Goal: Task Accomplishment & Management: Manage account settings

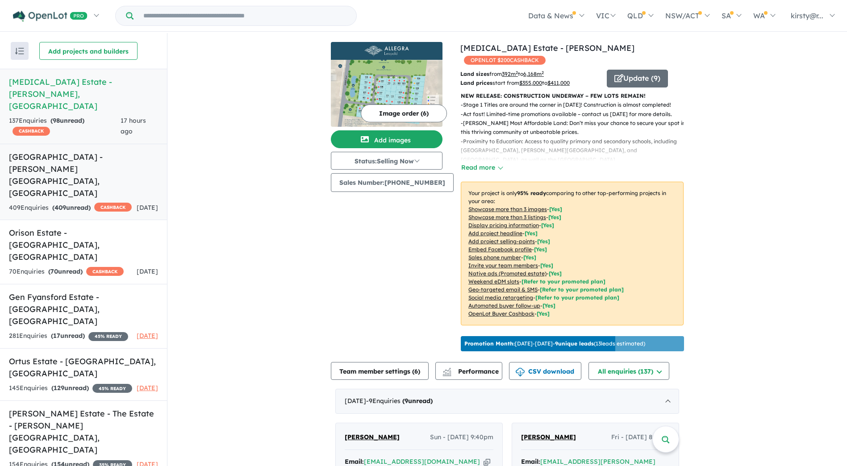
click at [82, 144] on link "[GEOGRAPHIC_DATA] - [PERSON_NAME][GEOGRAPHIC_DATA] , [GEOGRAPHIC_DATA] 409 Enqu…" at bounding box center [83, 182] width 167 height 77
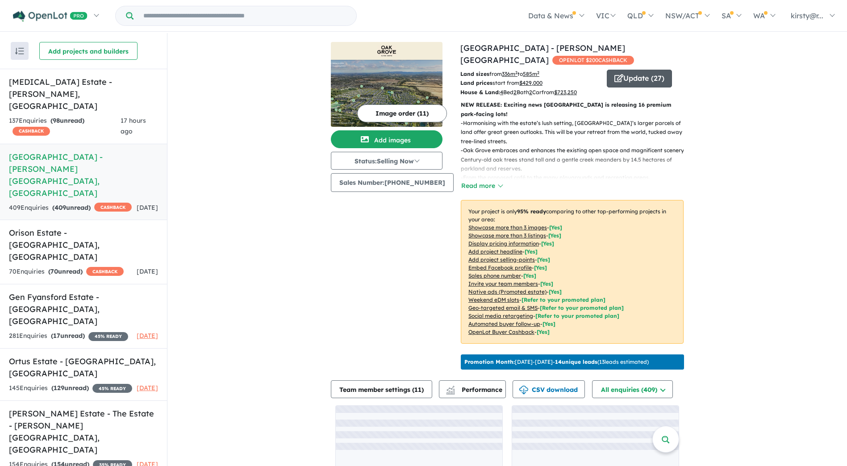
click at [643, 70] on button "Update ( 27 )" at bounding box center [639, 79] width 65 height 18
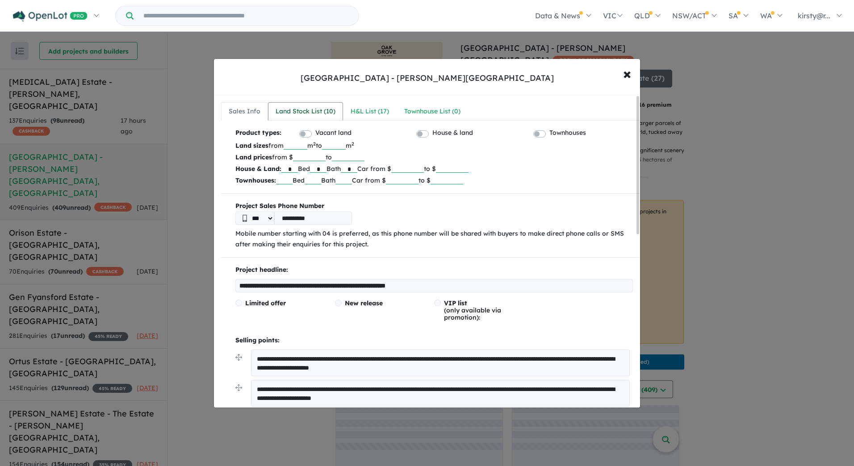
click at [323, 107] on div "Land Stock List ( 10 )" at bounding box center [305, 111] width 60 height 11
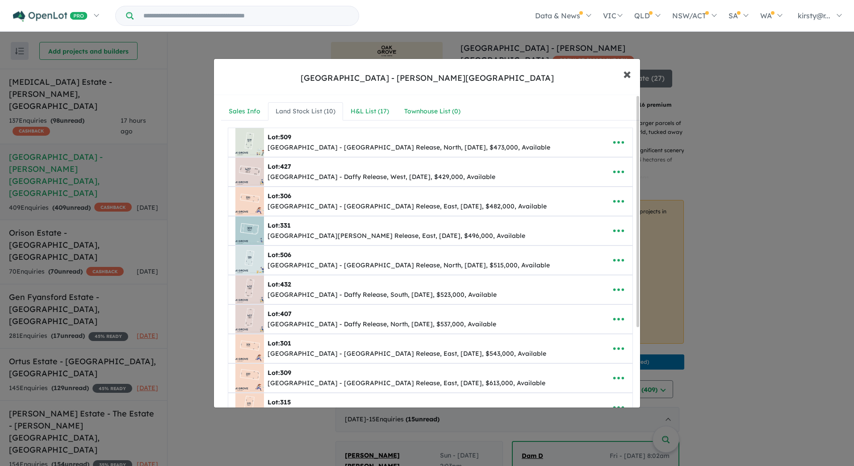
click at [624, 70] on span "×" at bounding box center [627, 73] width 8 height 19
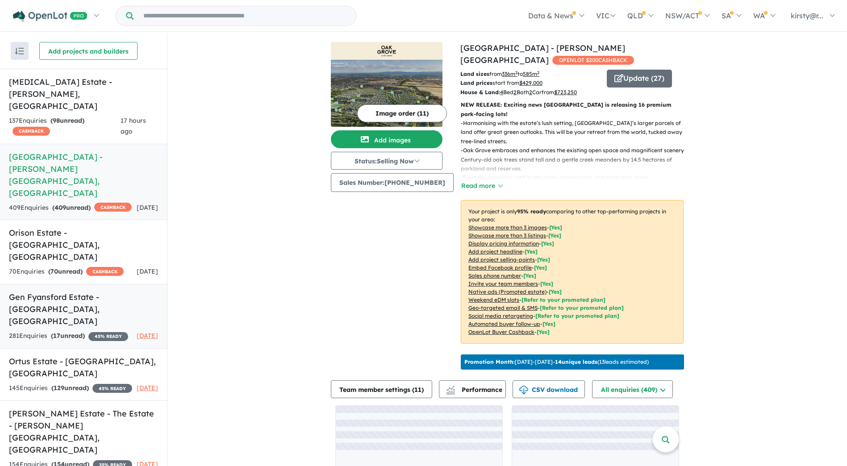
click at [65, 291] on h5 "Gen Fyansford Estate - [GEOGRAPHIC_DATA] , [GEOGRAPHIC_DATA]" at bounding box center [83, 309] width 149 height 36
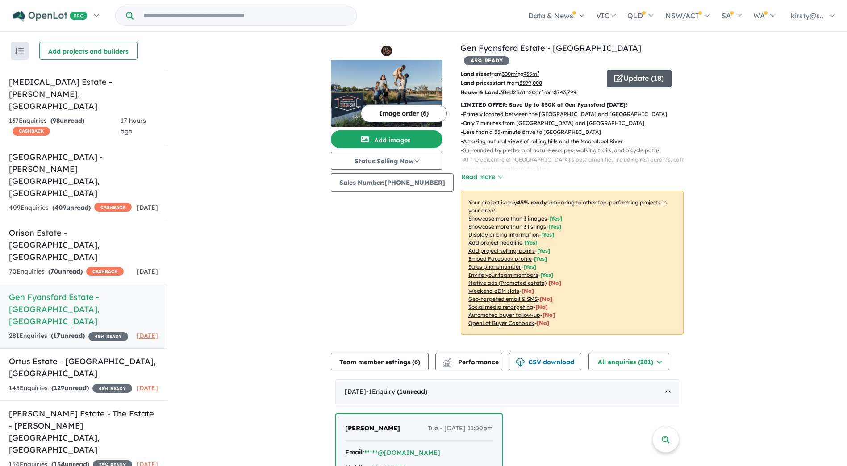
click at [607, 70] on button "Update ( 18 )" at bounding box center [639, 79] width 65 height 18
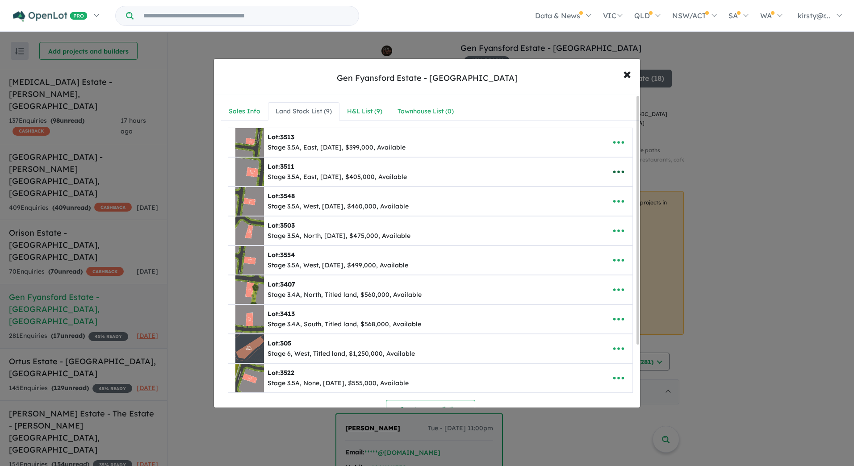
click at [622, 174] on button "button" at bounding box center [619, 172] width 28 height 21
click at [587, 211] on link "Remove" at bounding box center [599, 214] width 66 height 21
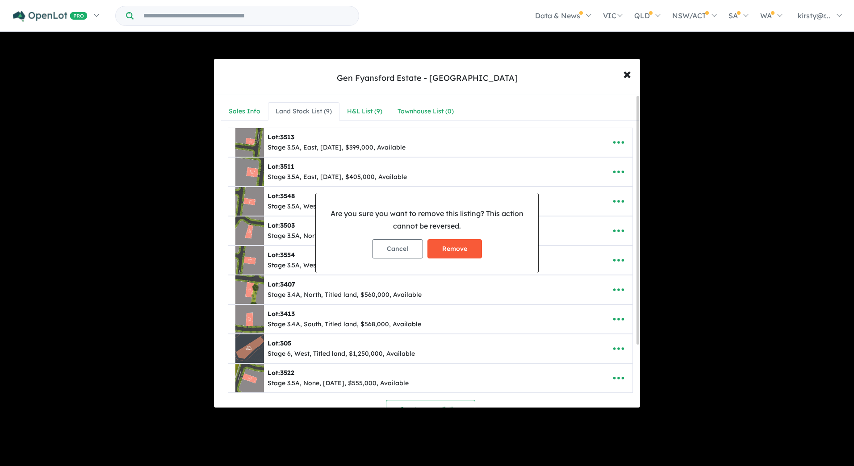
click at [465, 250] on button "Remove" at bounding box center [454, 248] width 54 height 19
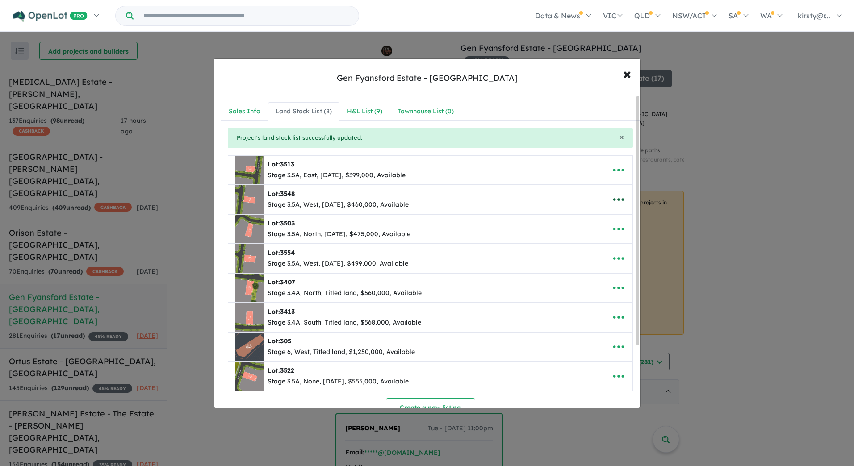
click at [617, 202] on icon "button" at bounding box center [618, 199] width 13 height 13
click at [595, 244] on link "Remove" at bounding box center [599, 242] width 66 height 21
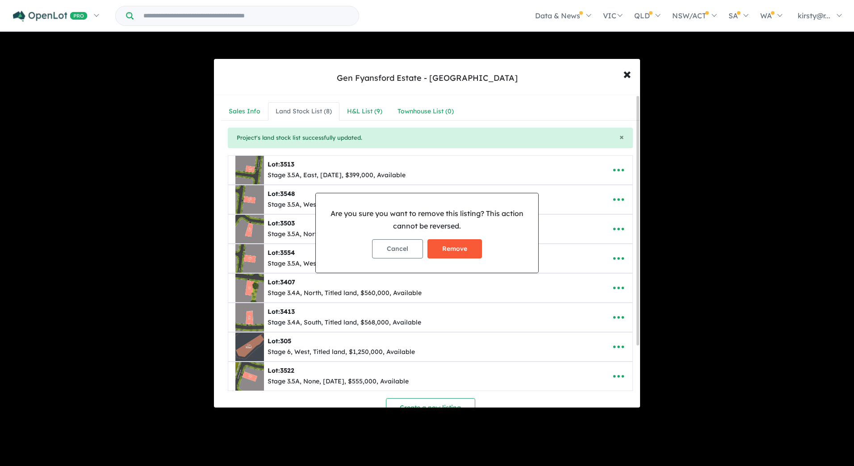
click at [454, 242] on button "Remove" at bounding box center [454, 248] width 54 height 19
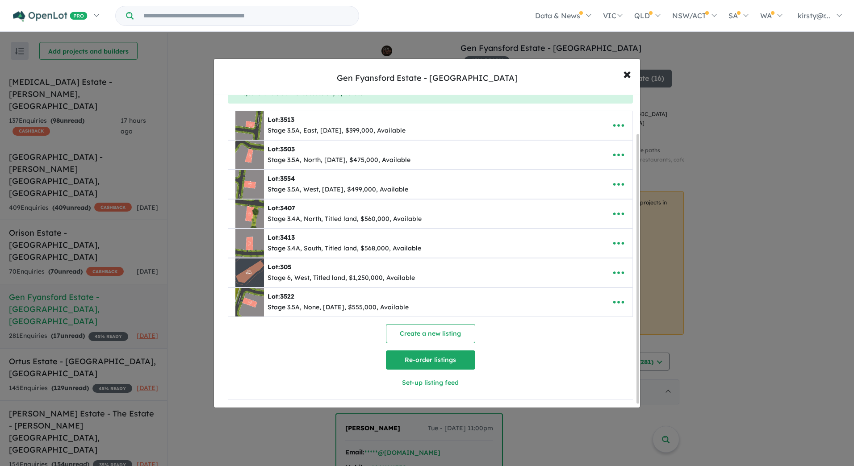
click at [416, 366] on button "Re-order listings" at bounding box center [430, 360] width 89 height 19
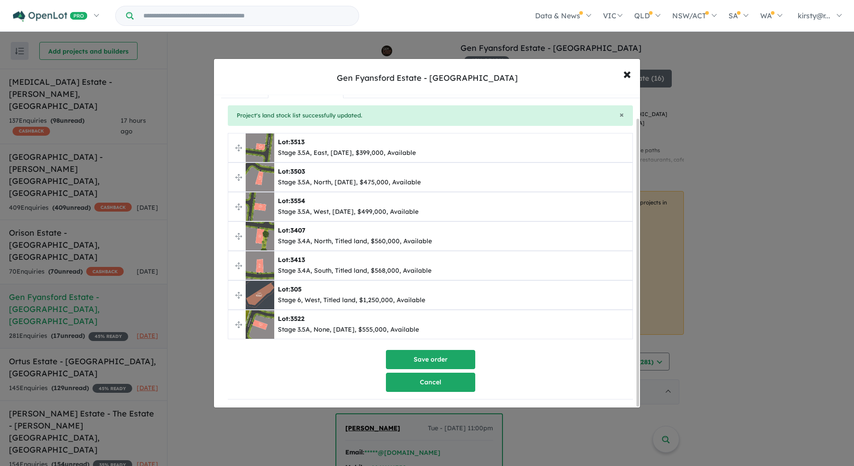
scroll to position [25, 0]
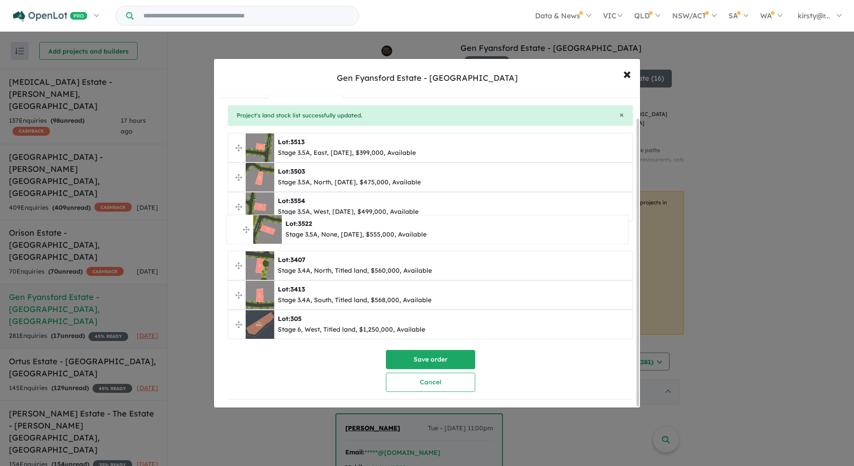
drag, startPoint x: 236, startPoint y: 324, endPoint x: 234, endPoint y: 232, distance: 92.0
click at [234, 232] on ul "**********" at bounding box center [430, 236] width 405 height 206
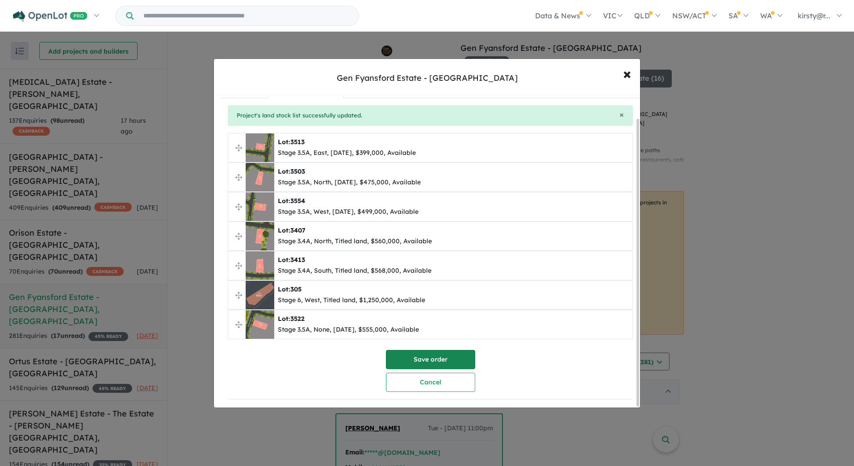
click at [454, 351] on button "Save order" at bounding box center [430, 359] width 89 height 19
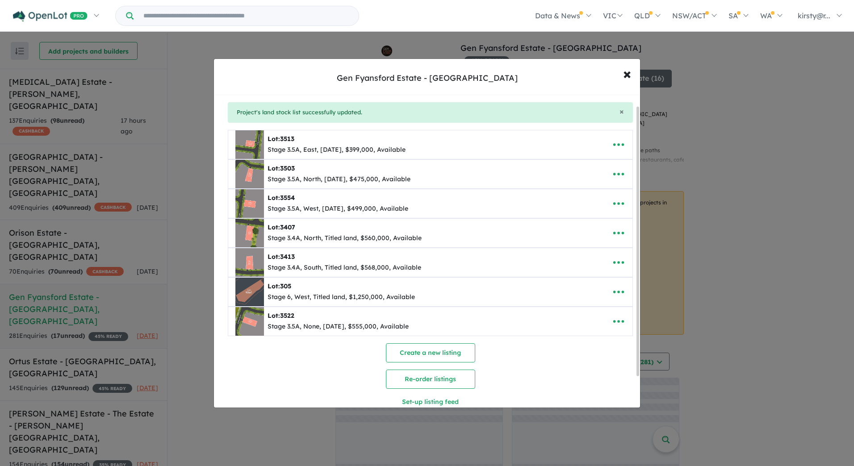
scroll to position [0, 0]
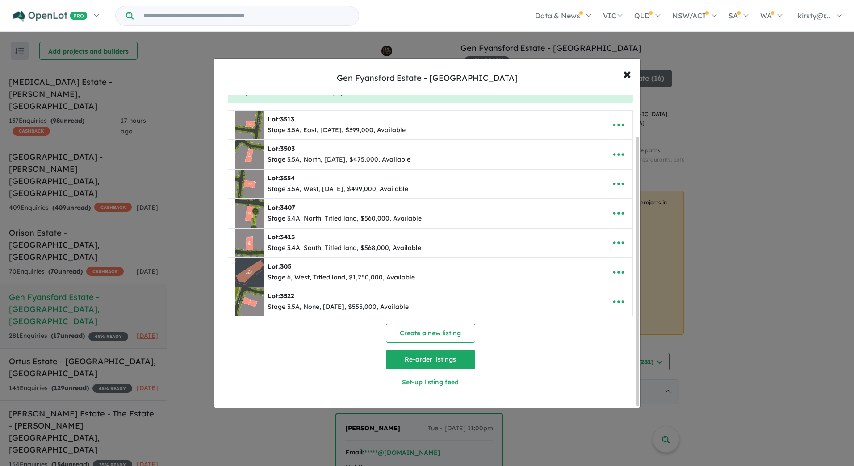
click at [425, 353] on button "Re-order listings" at bounding box center [430, 359] width 89 height 19
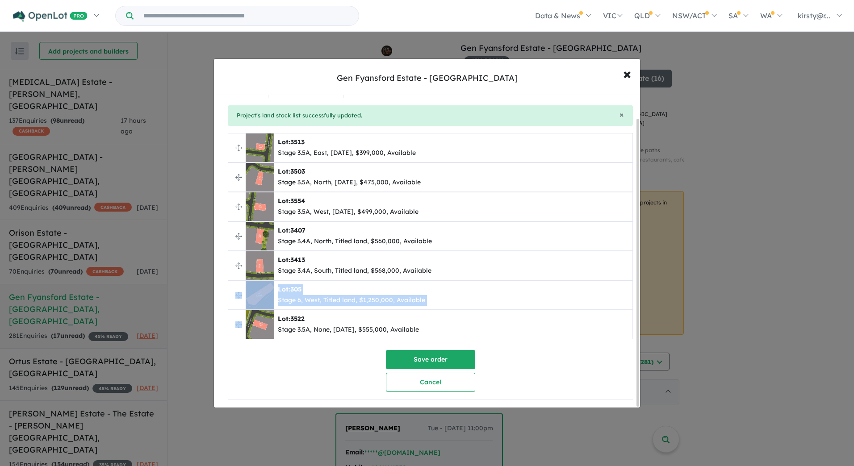
drag, startPoint x: 232, startPoint y: 321, endPoint x: 238, endPoint y: 292, distance: 29.6
click at [238, 292] on ul "**********" at bounding box center [430, 236] width 405 height 206
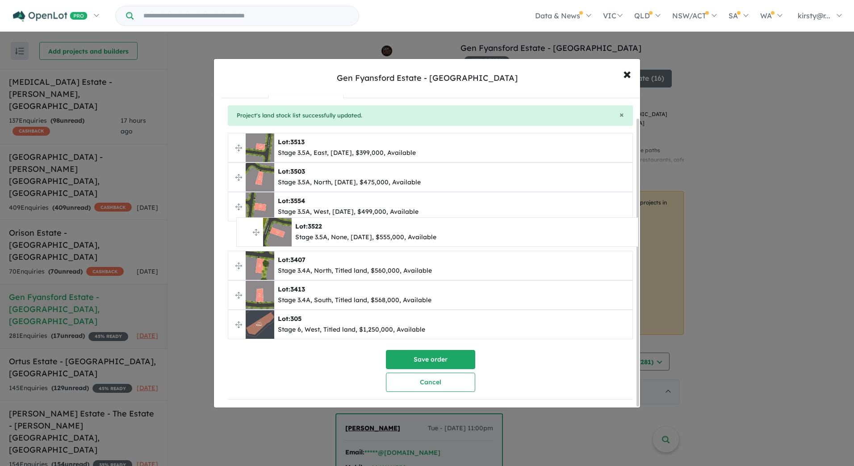
click at [247, 233] on ul "**********" at bounding box center [430, 236] width 405 height 206
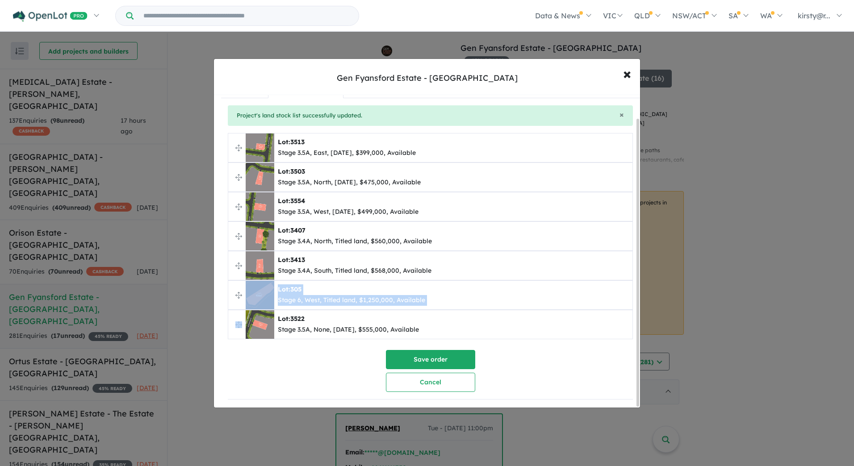
drag, startPoint x: 234, startPoint y: 320, endPoint x: 240, endPoint y: 278, distance: 42.8
click at [240, 278] on ul "**********" at bounding box center [430, 236] width 405 height 206
drag, startPoint x: 240, startPoint y: 278, endPoint x: 242, endPoint y: 325, distance: 46.9
click at [243, 325] on span "Lot: 3522 Stage 3.5A, None, [DATE], $555,000, Available" at bounding box center [430, 324] width 404 height 29
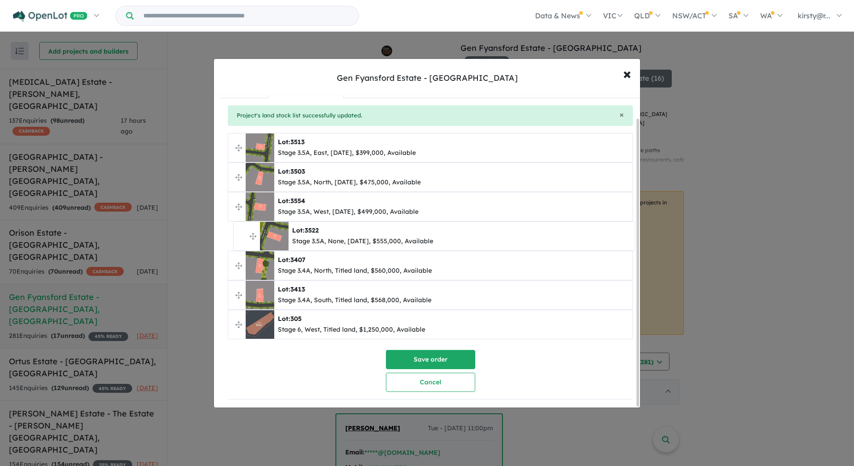
drag, startPoint x: 237, startPoint y: 323, endPoint x: 242, endPoint y: 238, distance: 85.0
click at [242, 238] on ul "**********" at bounding box center [430, 236] width 405 height 206
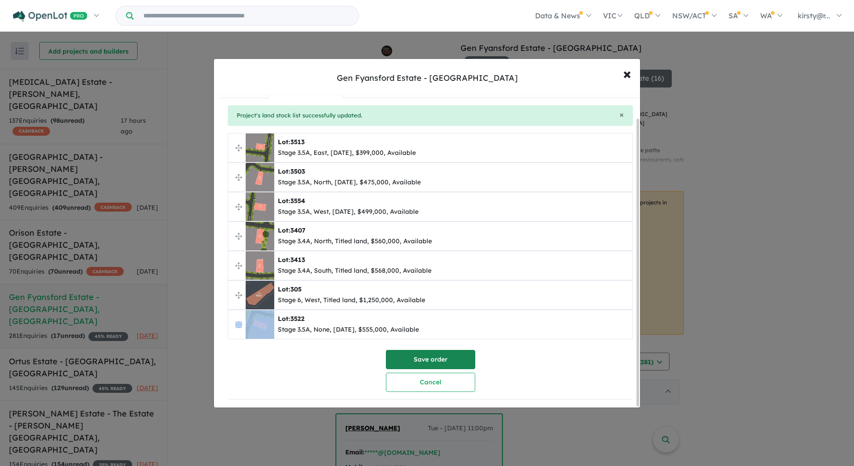
click at [455, 355] on button "Save order" at bounding box center [430, 359] width 89 height 19
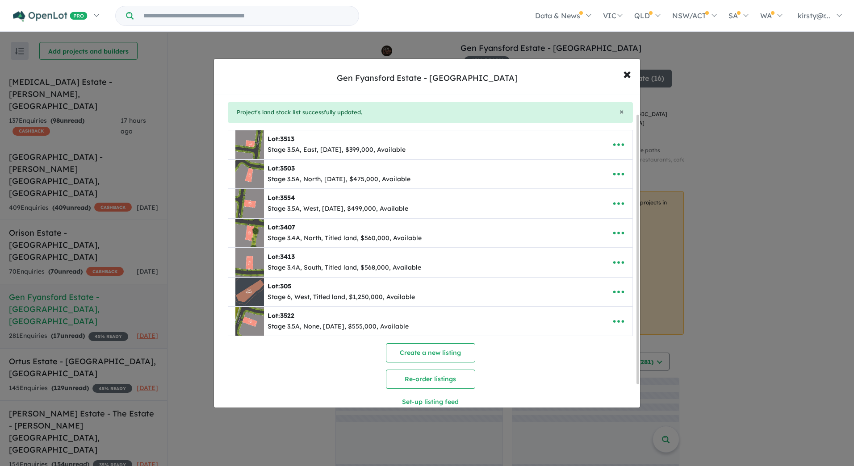
scroll to position [0, 0]
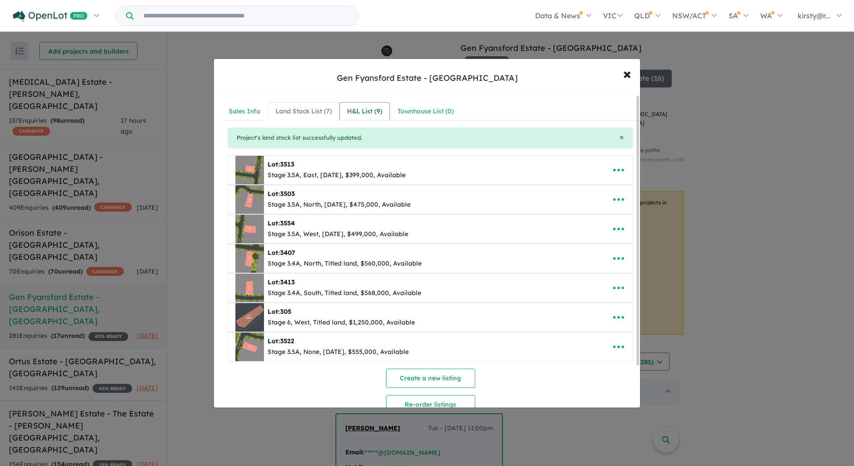
click at [364, 114] on div "H&L List ( 9 )" at bounding box center [364, 111] width 35 height 11
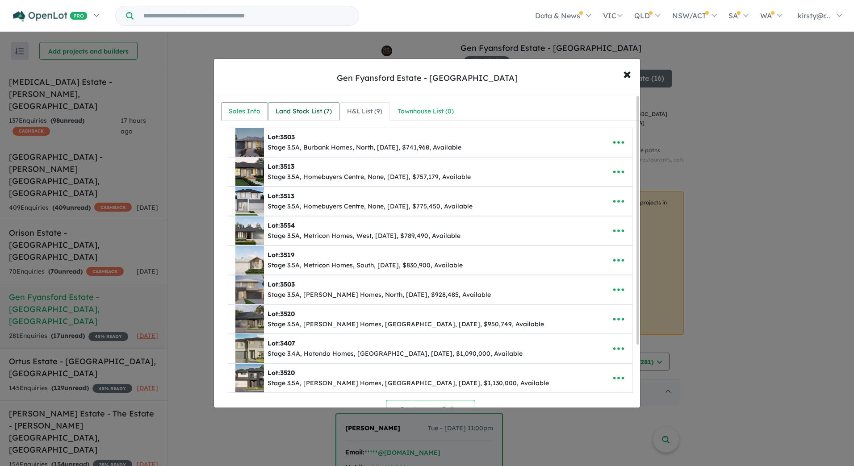
drag, startPoint x: 246, startPoint y: 107, endPoint x: 322, endPoint y: 105, distance: 76.4
click at [247, 107] on div "Sales Info" at bounding box center [245, 111] width 32 height 11
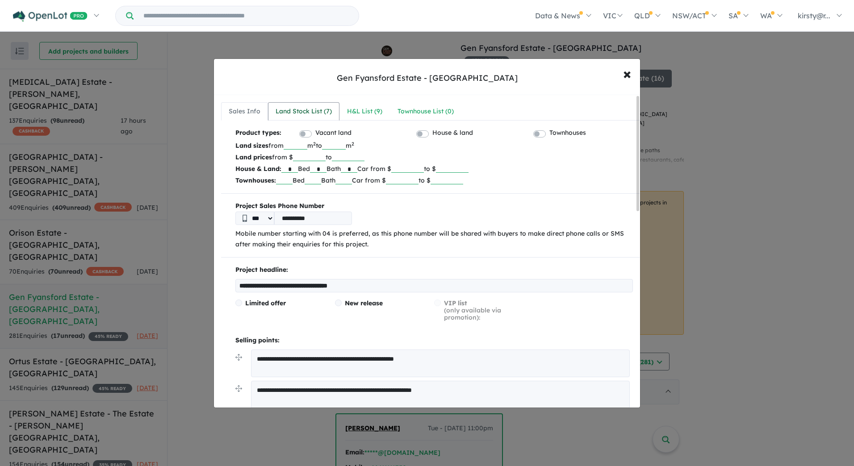
click at [303, 110] on div "Land Stock List ( 7 )" at bounding box center [303, 111] width 56 height 11
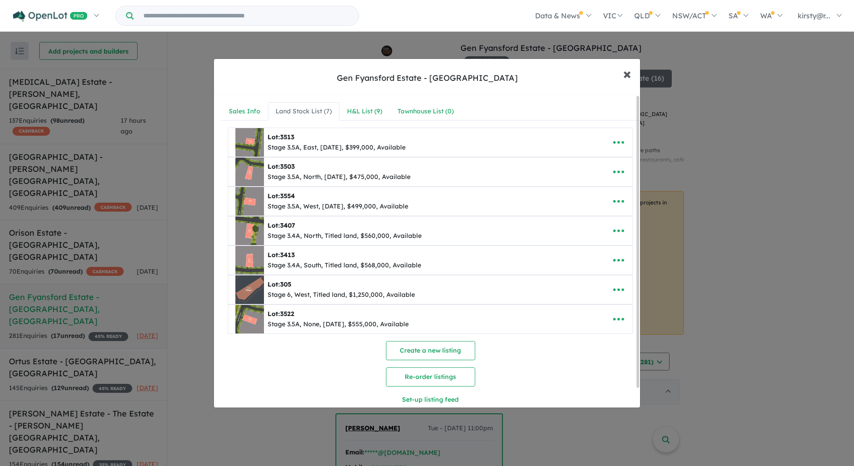
click at [628, 74] on span "×" at bounding box center [627, 73] width 8 height 19
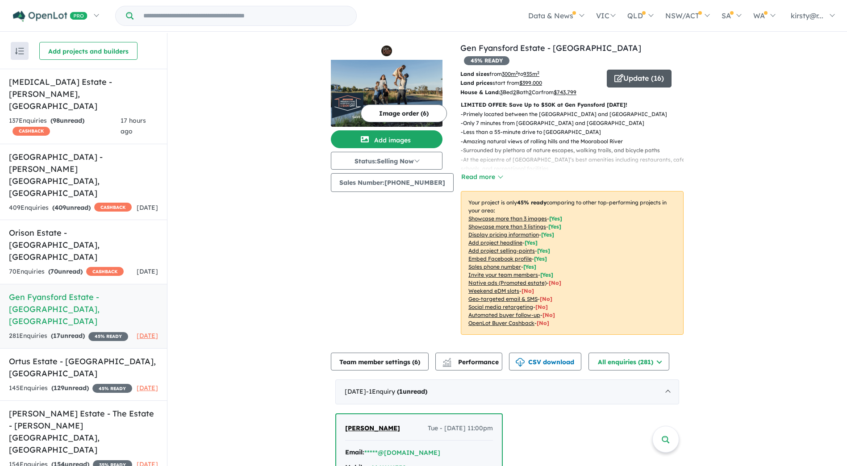
click at [628, 70] on button "Update ( 16 )" at bounding box center [639, 79] width 65 height 18
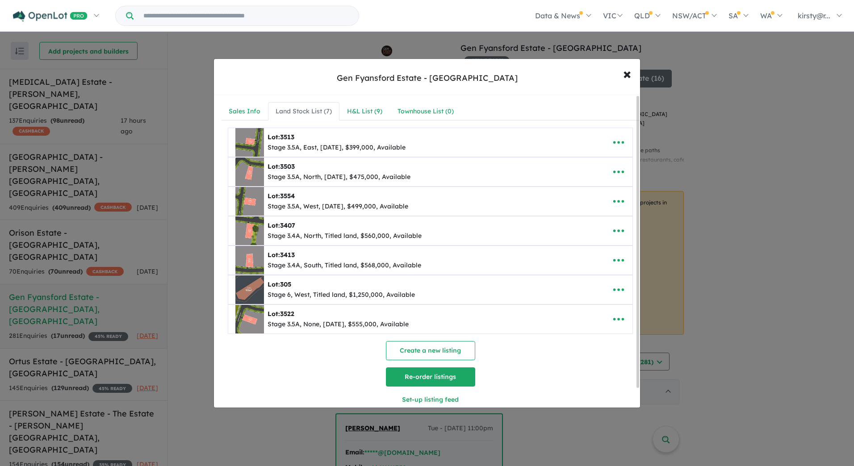
click at [434, 376] on button "Re-order listings" at bounding box center [430, 376] width 89 height 19
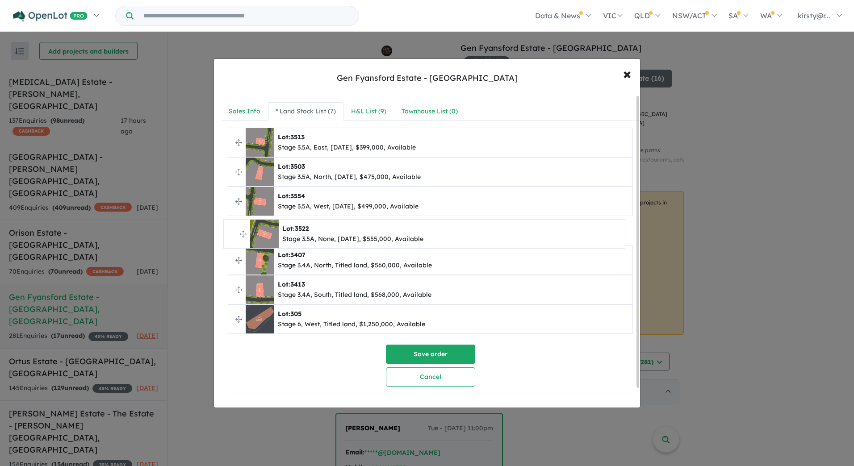
drag, startPoint x: 239, startPoint y: 318, endPoint x: 235, endPoint y: 232, distance: 85.8
click at [235, 232] on ul "**********" at bounding box center [430, 231] width 405 height 206
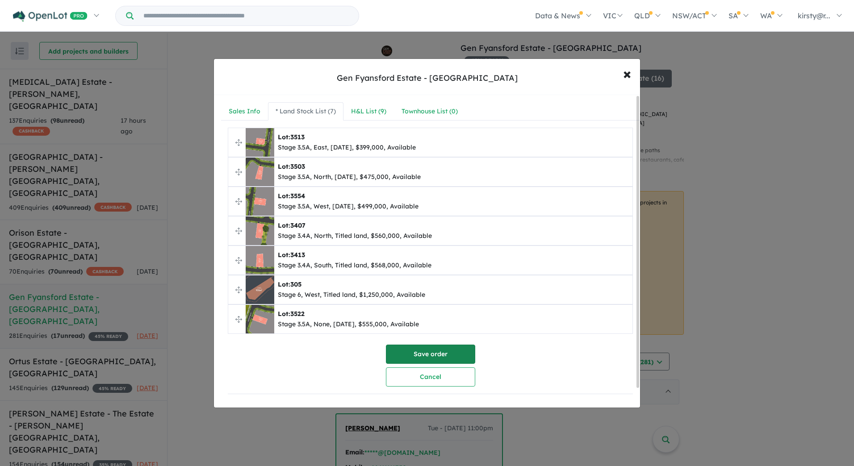
click at [448, 354] on button "Save order" at bounding box center [430, 354] width 89 height 19
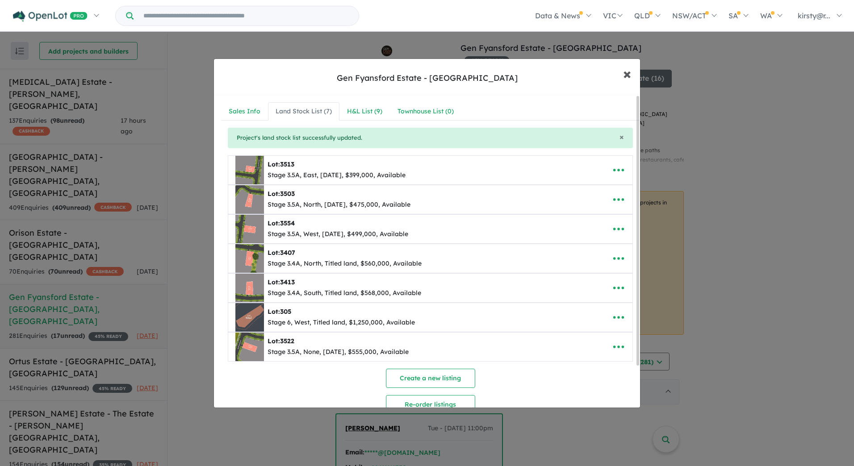
click at [628, 74] on span "×" at bounding box center [627, 73] width 8 height 19
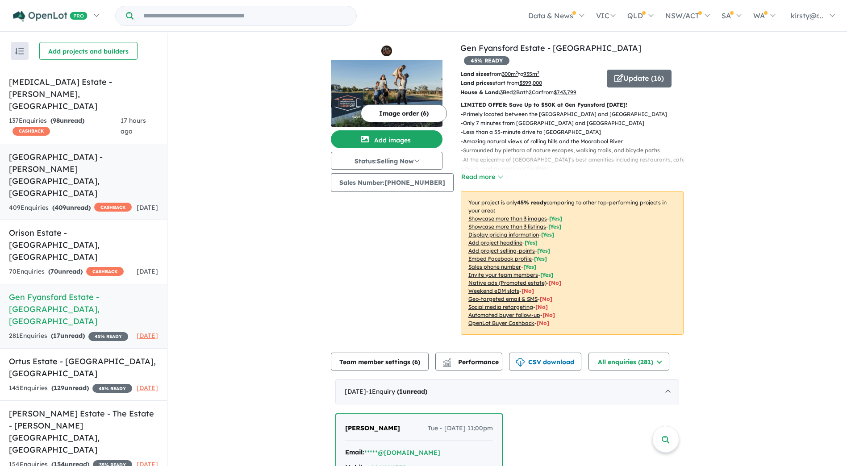
click at [75, 151] on h5 "[GEOGRAPHIC_DATA] - [PERSON_NAME][GEOGRAPHIC_DATA] , [GEOGRAPHIC_DATA]" at bounding box center [83, 175] width 149 height 48
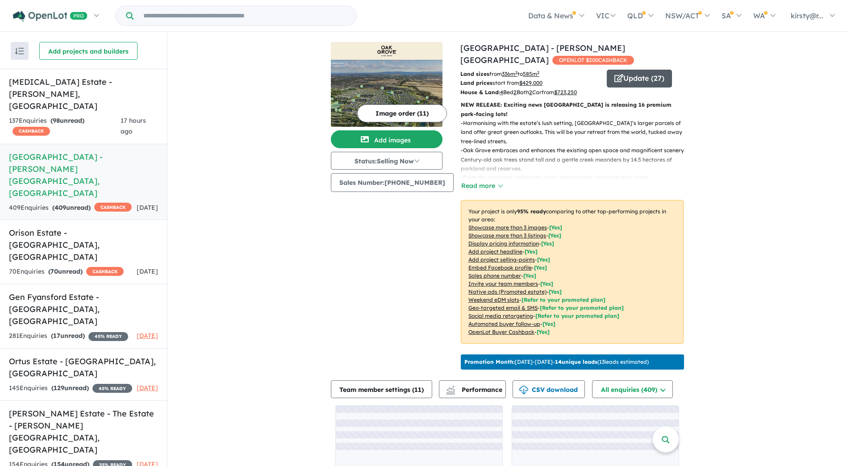
click at [618, 70] on button "Update ( 27 )" at bounding box center [639, 79] width 65 height 18
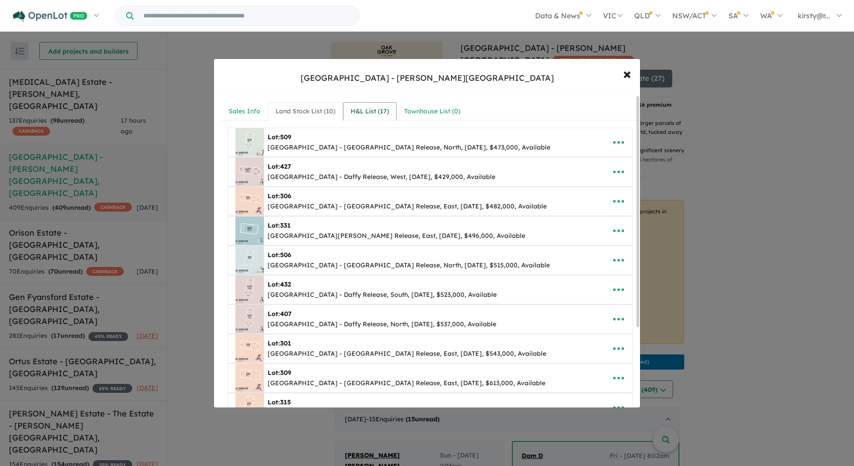
click at [366, 109] on div "H&L List ( 17 )" at bounding box center [370, 111] width 38 height 11
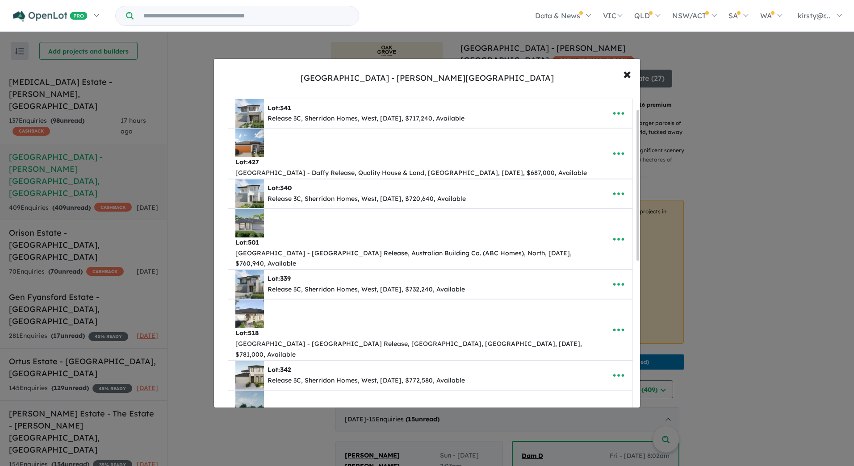
scroll to position [45, 0]
